Goal: Find specific page/section: Find specific page/section

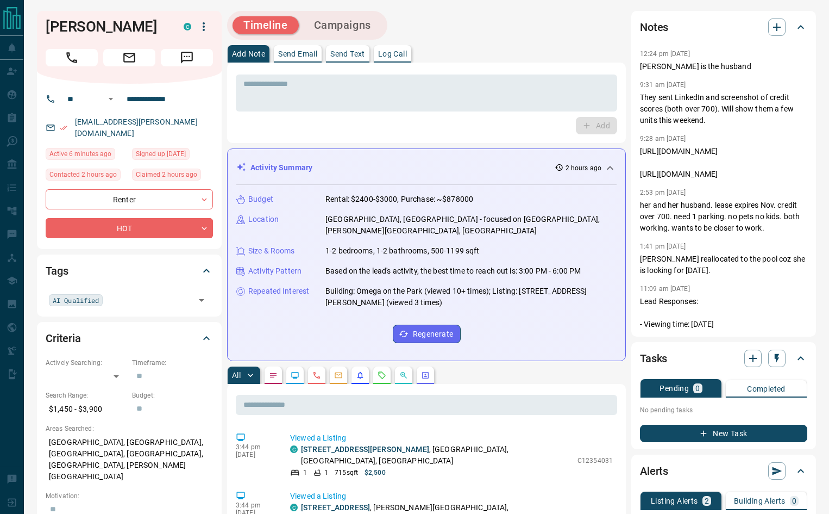
click at [348, 113] on div "* ​ Add" at bounding box center [427, 102] width 382 height 63
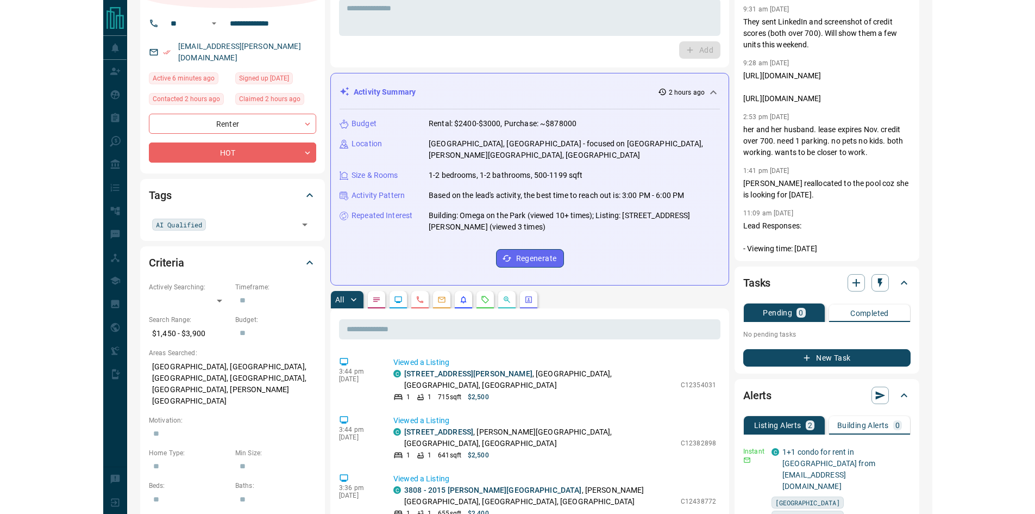
scroll to position [145, 0]
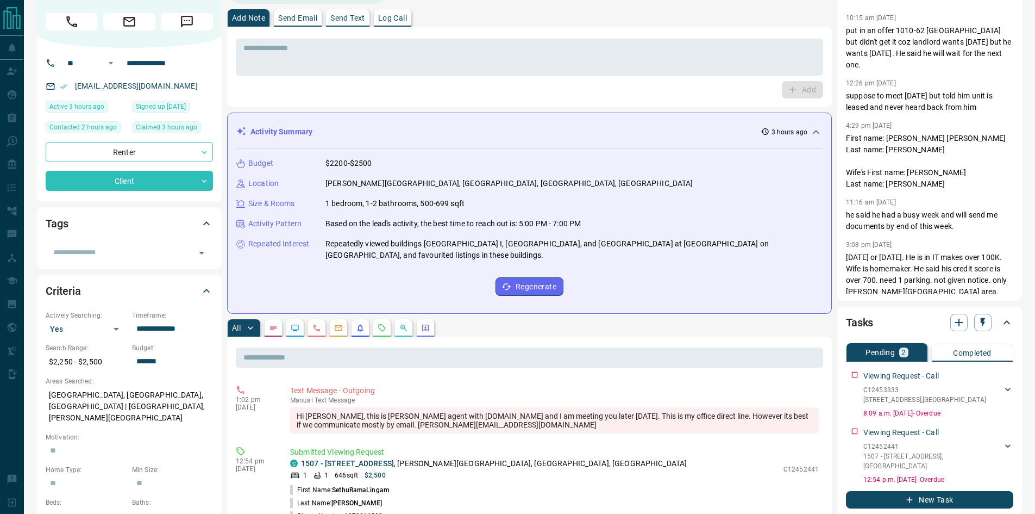
scroll to position [145, 0]
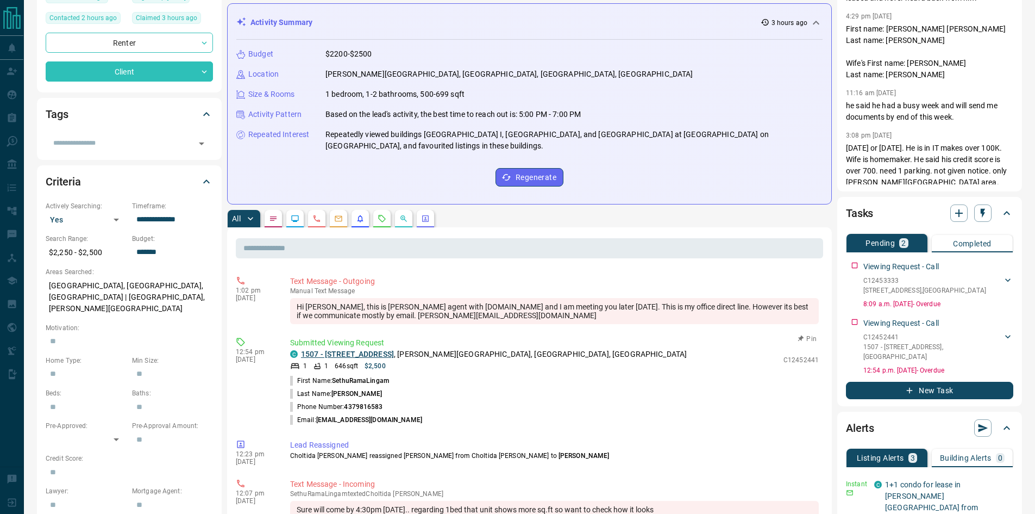
click at [361, 357] on link "1507 - [STREET_ADDRESS]" at bounding box center [347, 353] width 93 height 9
